Goal: Use online tool/utility: Utilize a website feature to perform a specific function

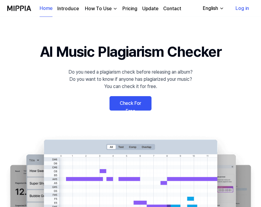
click at [131, 102] on link "Check For Free" at bounding box center [131, 103] width 42 height 14
click at [137, 104] on link "Check For Free" at bounding box center [131, 103] width 42 height 14
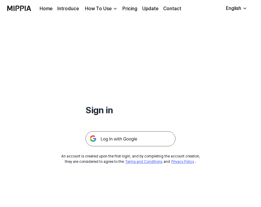
scroll to position [15, 0]
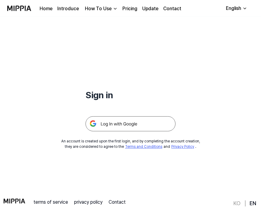
click at [126, 126] on img at bounding box center [131, 123] width 90 height 15
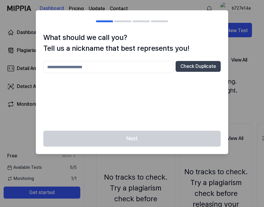
click at [157, 38] on div at bounding box center [132, 103] width 264 height 207
click at [235, 36] on div at bounding box center [132, 103] width 264 height 207
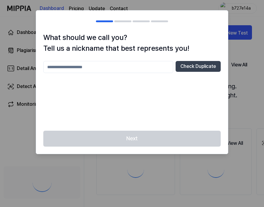
click at [226, 26] on div at bounding box center [132, 103] width 264 height 207
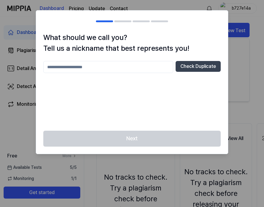
click at [124, 26] on div at bounding box center [132, 103] width 264 height 207
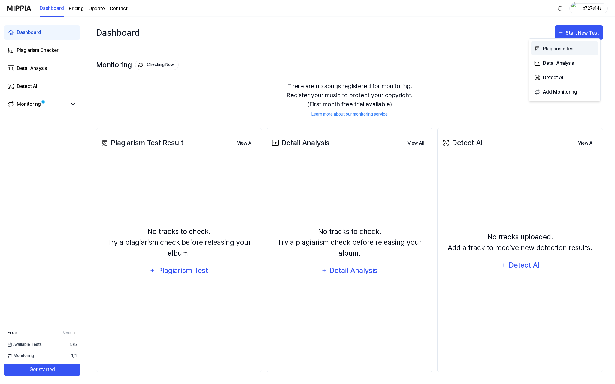
click at [261, 49] on div "Plagiarism test" at bounding box center [569, 49] width 52 height 8
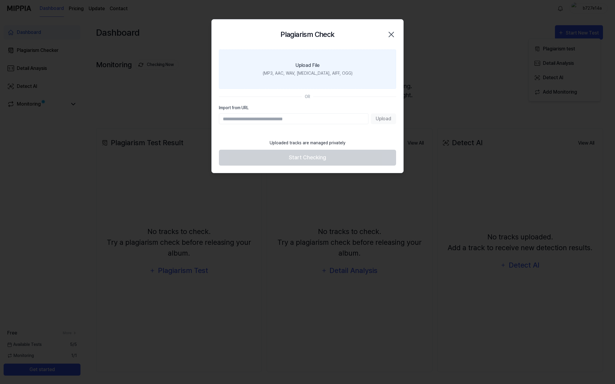
click at [261, 71] on div "(MP3, AAC, WAV, [MEDICAL_DATA], AIFF, OGG)" at bounding box center [308, 73] width 90 height 6
click at [0, 0] on input "Upload File (MP3, AAC, WAV, [MEDICAL_DATA], AIFF, OGG)" at bounding box center [0, 0] width 0 height 0
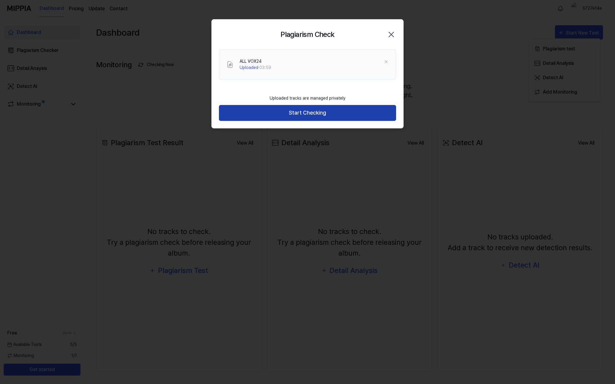
click at [261, 113] on button "Start Checking" at bounding box center [307, 113] width 177 height 16
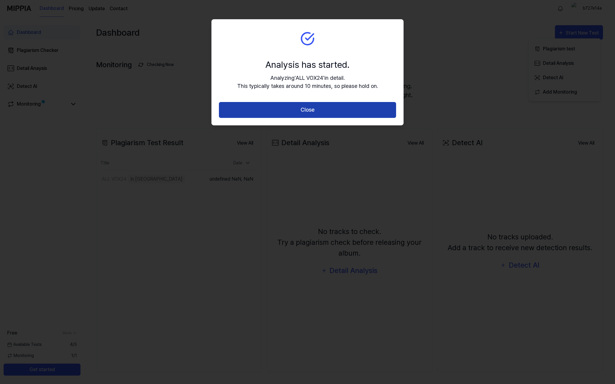
click at [261, 109] on button "Close" at bounding box center [307, 110] width 177 height 16
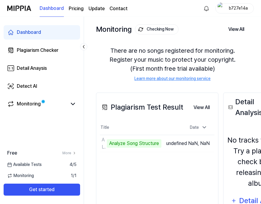
scroll to position [82, 0]
